Goal: Information Seeking & Learning: Check status

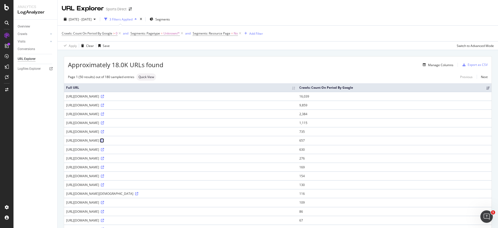
click at [104, 139] on icon at bounding box center [102, 140] width 3 height 3
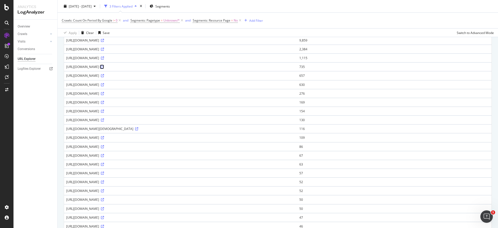
click at [104, 67] on icon at bounding box center [102, 66] width 3 height 3
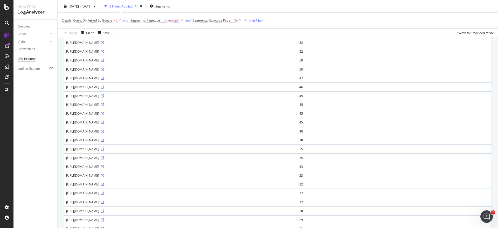
scroll to position [206, 0]
click at [104, 112] on icon at bounding box center [102, 111] width 3 height 3
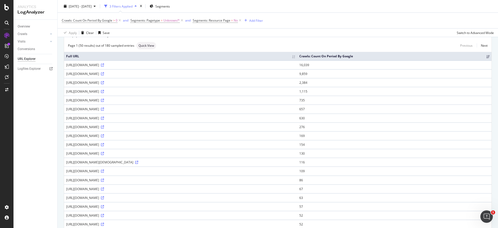
scroll to position [0, 0]
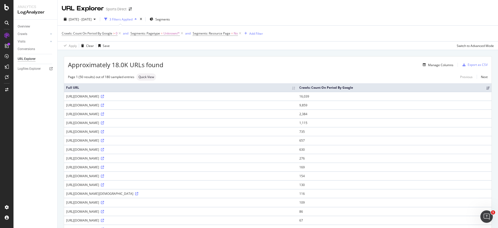
click at [42, 151] on div "Overview Crawls Daily Distribution Segments Distribution HTTP Codes Resources V…" at bounding box center [36, 124] width 44 height 208
